Goal: Navigation & Orientation: Find specific page/section

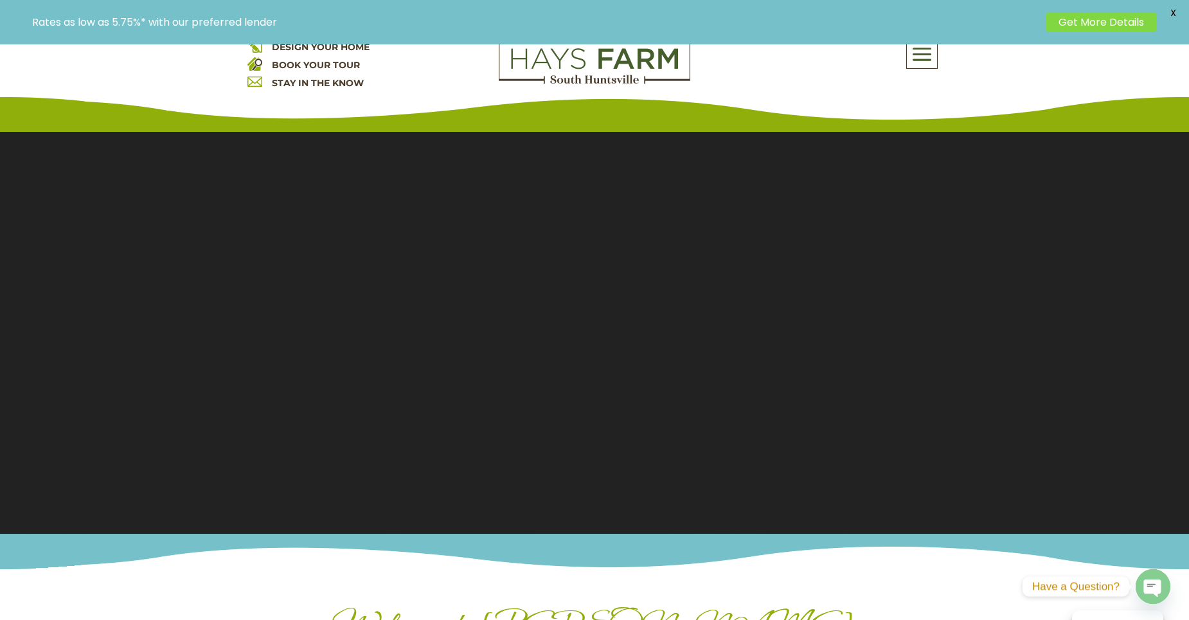
click at [905, 47] on div "About Us Quick Move-in Homes Amenities Galleries Shops, Restaurants, & Retail M…" at bounding box center [825, 53] width 231 height 31
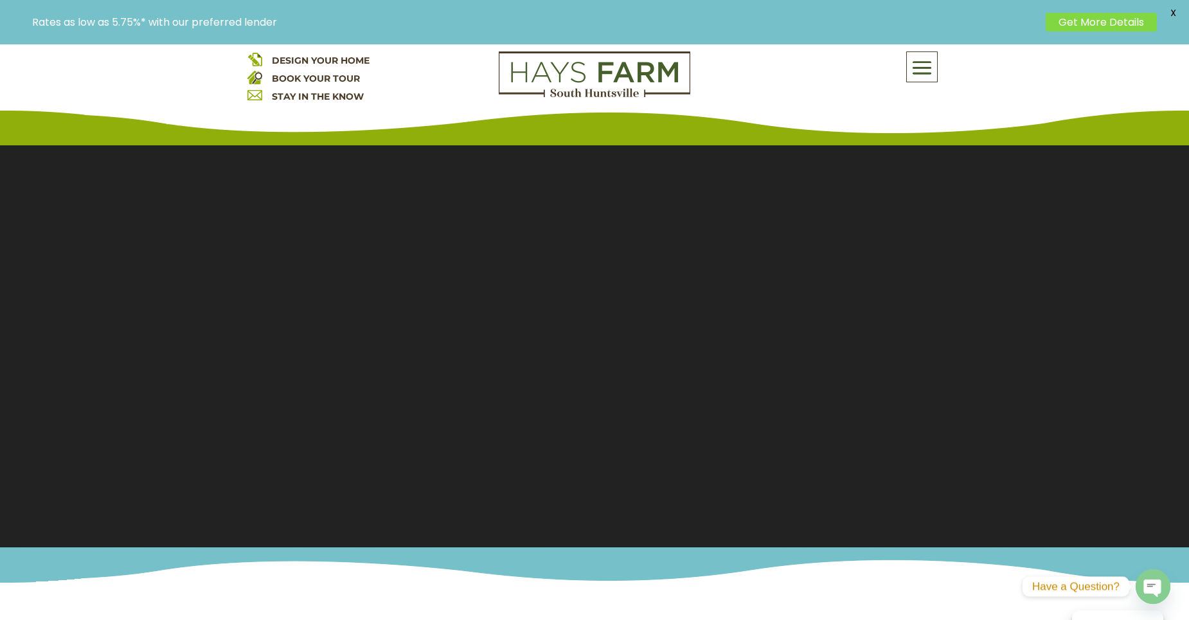
click at [913, 53] on div "DESIGN YOUR HOME BOOK YOUR TOUR STAY IN THE KNOW About Us Quick Move-in Homes A…" at bounding box center [594, 81] width 1189 height 129
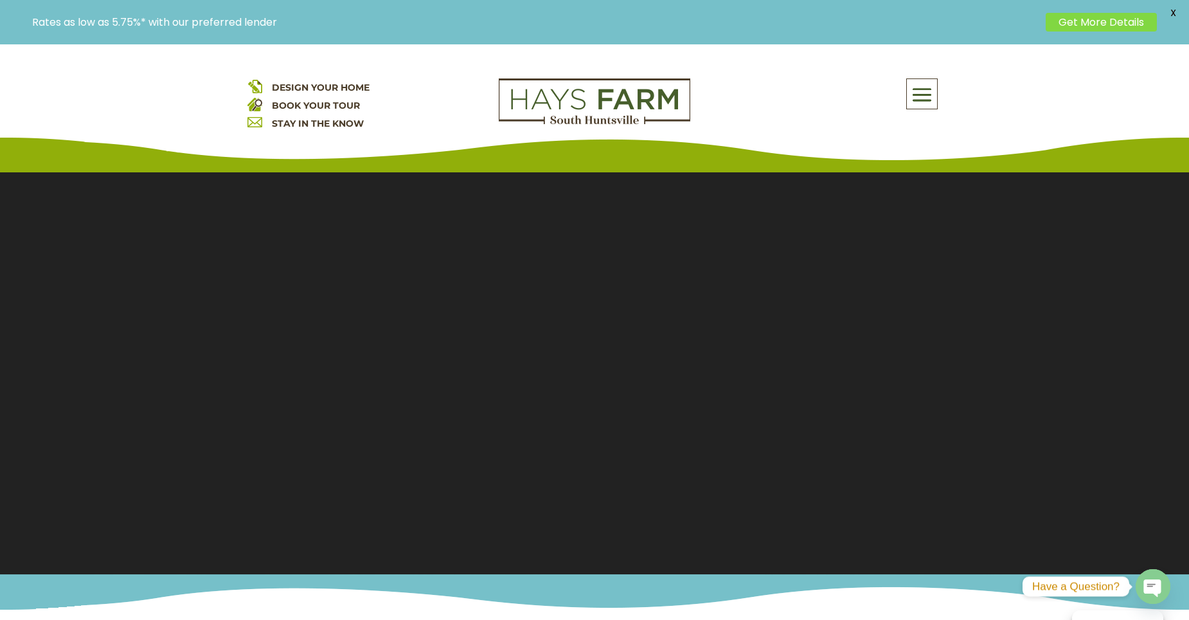
drag, startPoint x: 938, startPoint y: 85, endPoint x: 931, endPoint y: 89, distance: 8.1
click at [936, 87] on div "About Us Quick Move-in Homes Amenities Galleries Shops, Restaurants, & Retail M…" at bounding box center [825, 93] width 231 height 31
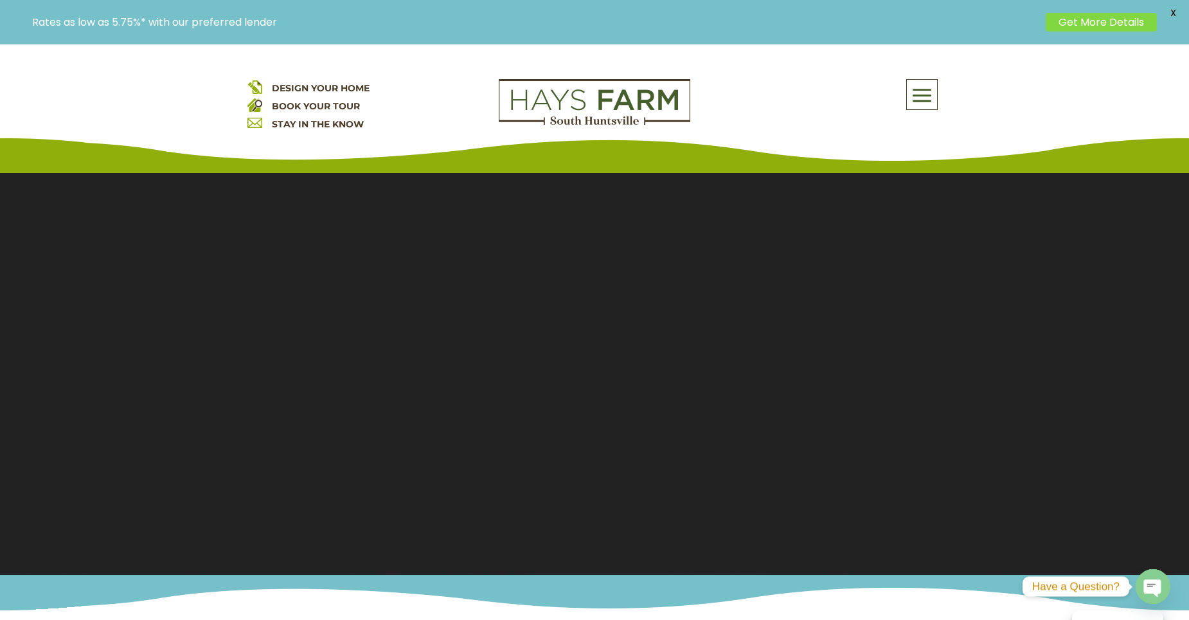
click at [929, 93] on span at bounding box center [922, 96] width 30 height 30
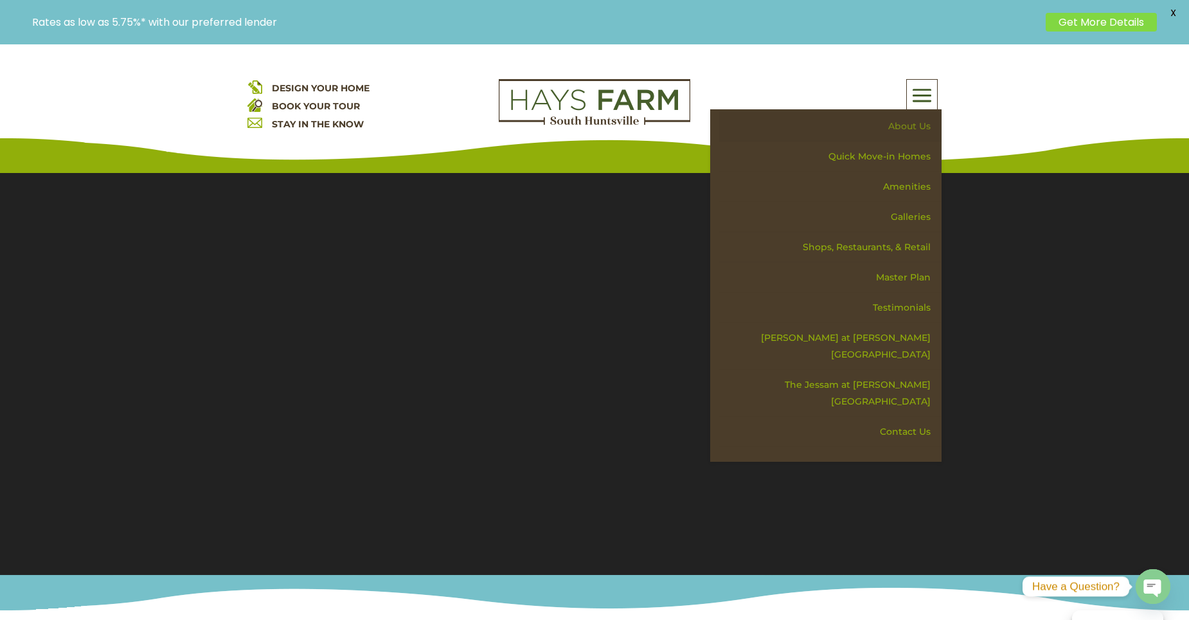
click at [911, 129] on link "About Us" at bounding box center [830, 126] width 222 height 30
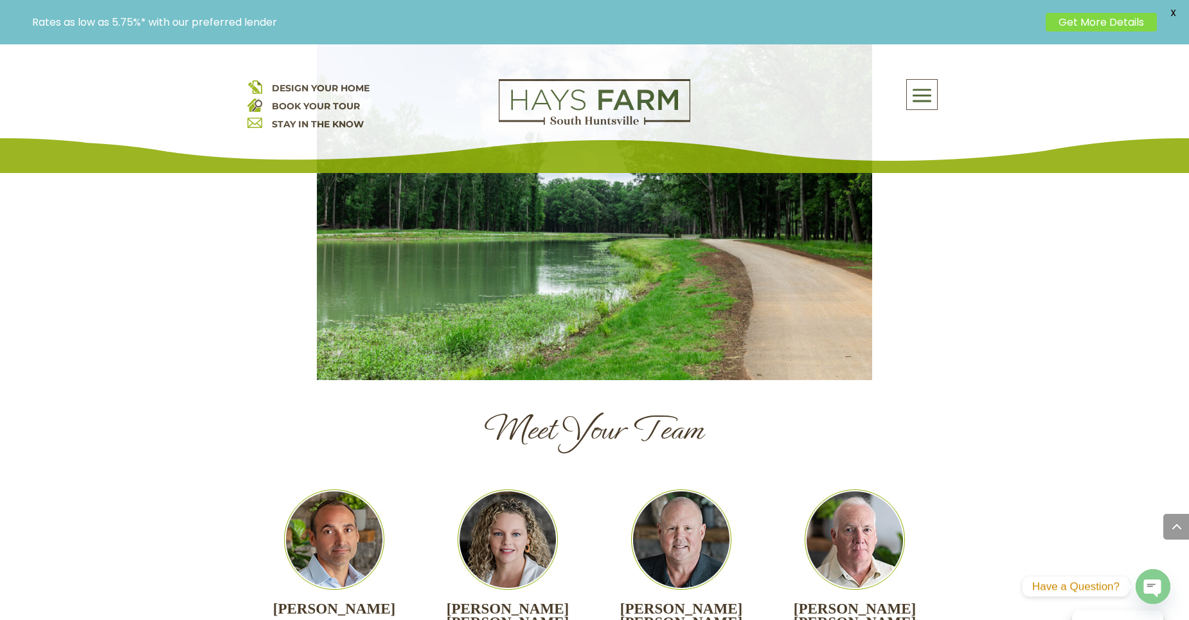
scroll to position [1093, 0]
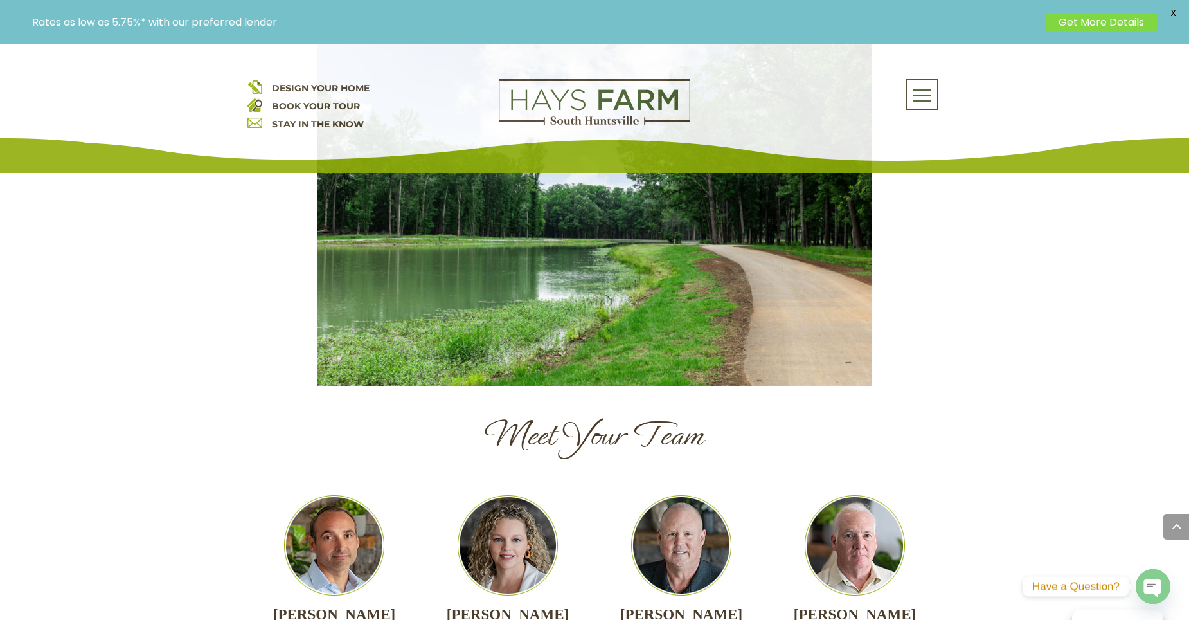
click at [926, 86] on span at bounding box center [922, 96] width 30 height 30
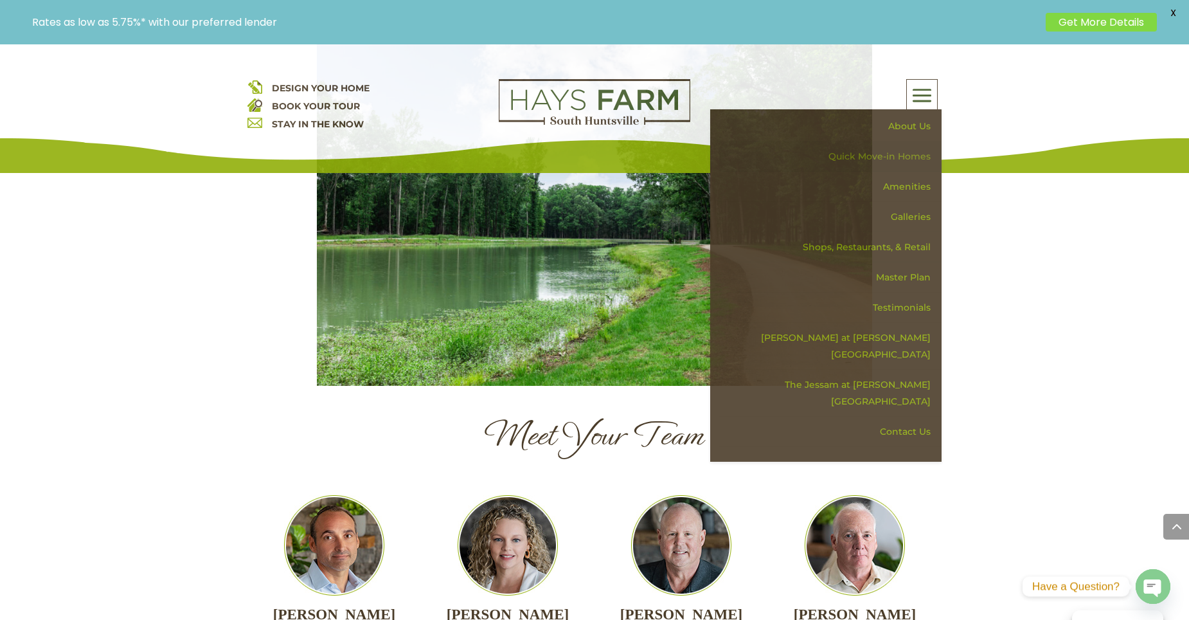
click at [903, 147] on link "Quick Move-in Homes" at bounding box center [830, 156] width 222 height 30
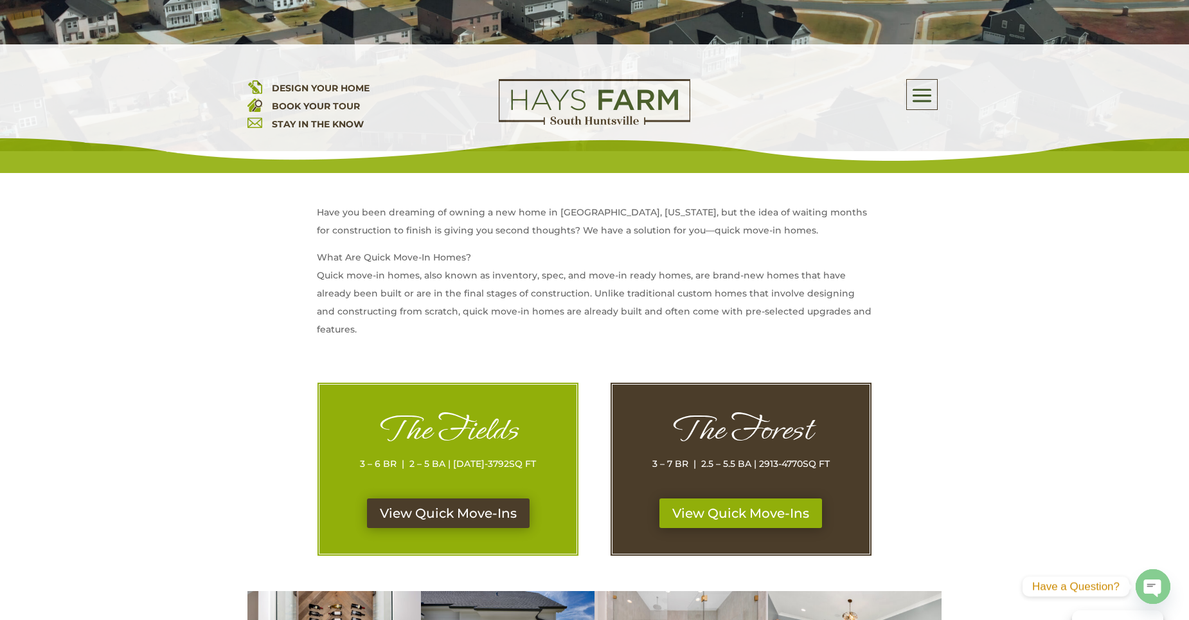
scroll to position [514, 0]
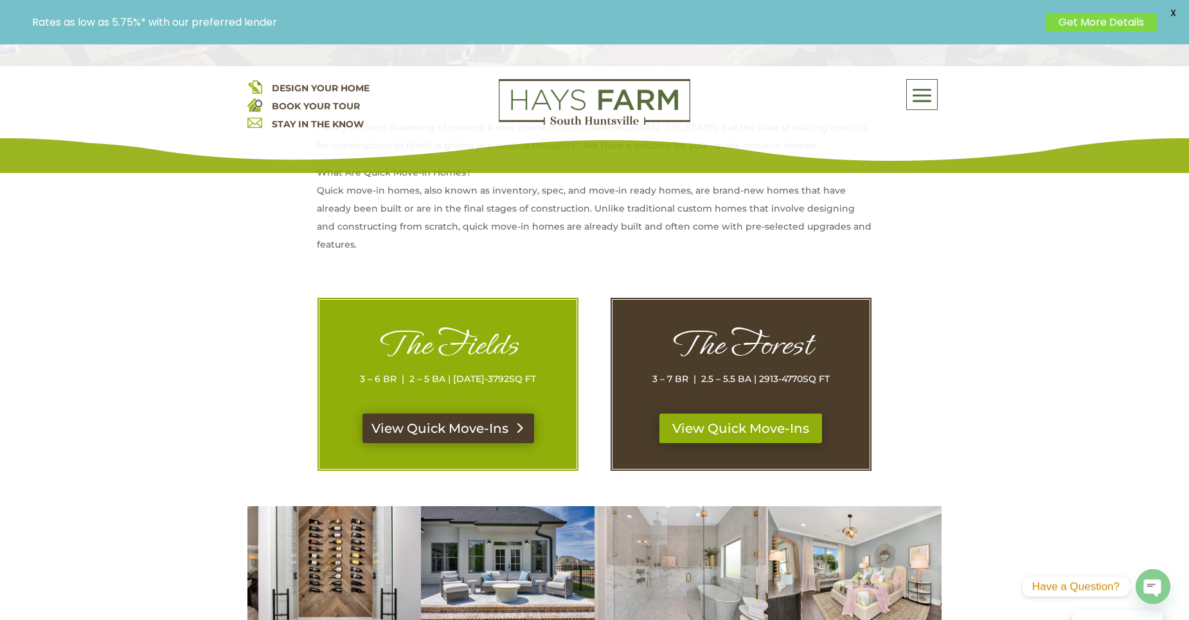
drag, startPoint x: 483, startPoint y: 413, endPoint x: 497, endPoint y: 442, distance: 31.6
click at [483, 413] on div "The Fields 3 – 6 BR | 2 – 5 BA | [DATE]-3792 SQ FT" at bounding box center [448, 369] width 206 height 88
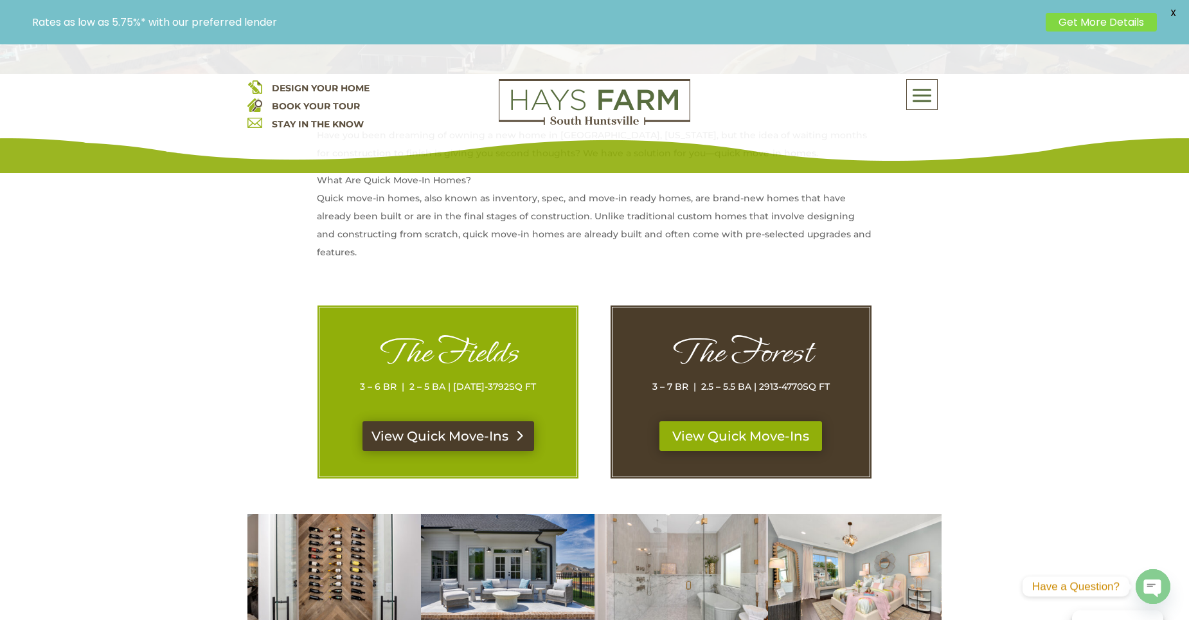
click at [497, 442] on link "View Quick Move-Ins" at bounding box center [448, 436] width 172 height 30
click at [746, 443] on link "View Quick Move-Ins" at bounding box center [741, 436] width 172 height 30
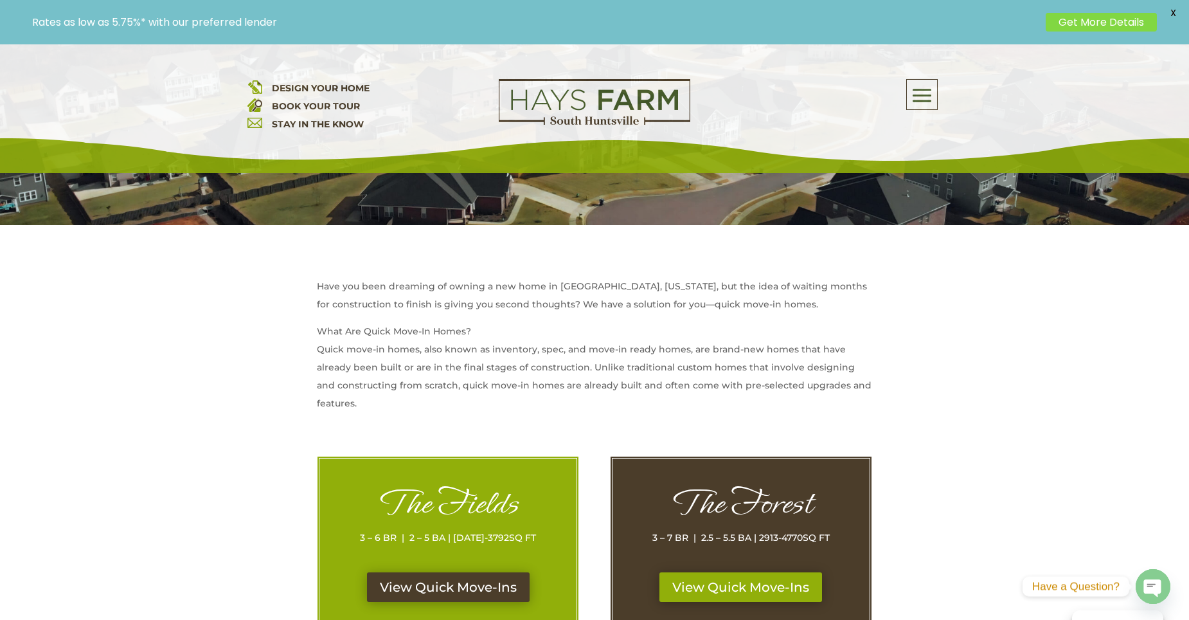
scroll to position [193, 0]
